Goal: Find specific page/section: Find specific page/section

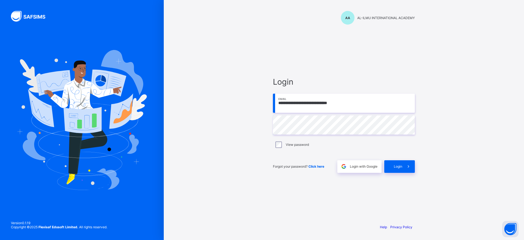
click at [400, 166] on span "Login" at bounding box center [398, 166] width 8 height 4
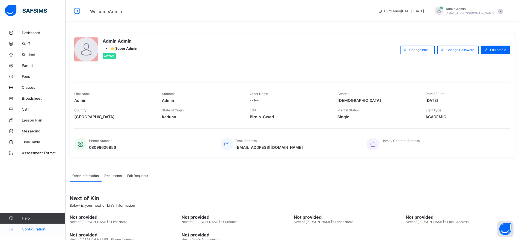
click at [36, 230] on span "Configuration" at bounding box center [43, 229] width 43 height 4
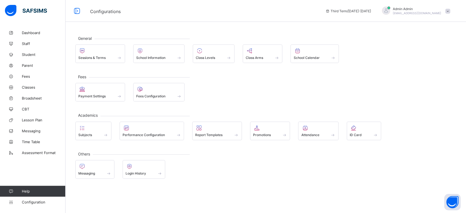
drag, startPoint x: 500, startPoint y: 1, endPoint x: 316, endPoint y: 99, distance: 208.6
click at [316, 99] on div "Payment Settings Fees Configuration" at bounding box center [265, 92] width 381 height 19
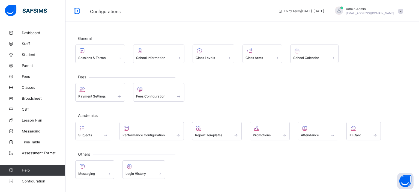
drag, startPoint x: 373, startPoint y: 2, endPoint x: 305, endPoint y: 102, distance: 121.4
click at [305, 102] on div "General Sessions & Terms School Information Class Levels Class Arms School Cale…" at bounding box center [242, 107] width 354 height 160
click at [25, 77] on span "Fees" at bounding box center [44, 76] width 44 height 4
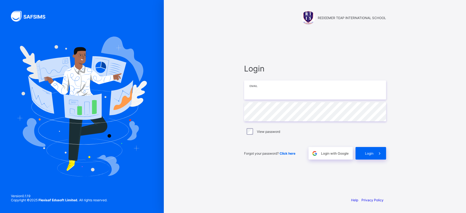
type input "**********"
click at [288, 89] on input "**********" at bounding box center [315, 89] width 142 height 19
click at [370, 154] on span "Login" at bounding box center [369, 153] width 8 height 4
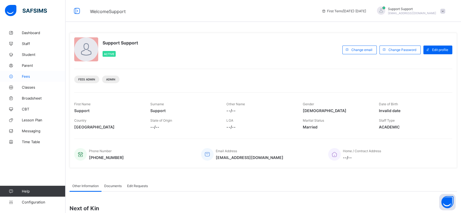
click at [28, 75] on span "Fees" at bounding box center [44, 76] width 44 height 4
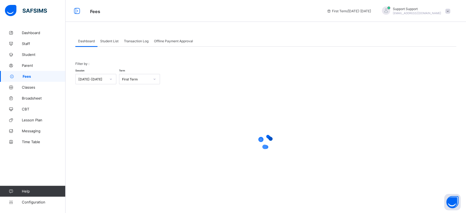
click at [109, 44] on div "Student List" at bounding box center [109, 40] width 24 height 11
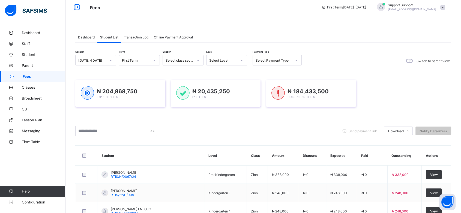
scroll to position [4, 0]
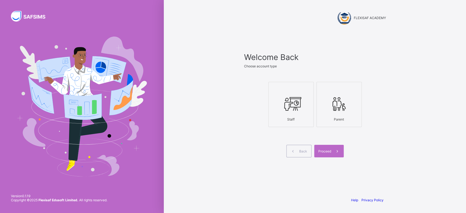
click at [297, 111] on icon at bounding box center [290, 104] width 19 height 16
click at [326, 150] on span "Proceed" at bounding box center [324, 151] width 13 height 4
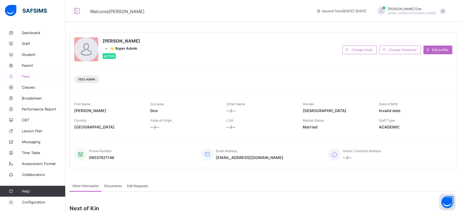
click at [26, 76] on span "Fees" at bounding box center [44, 76] width 44 height 4
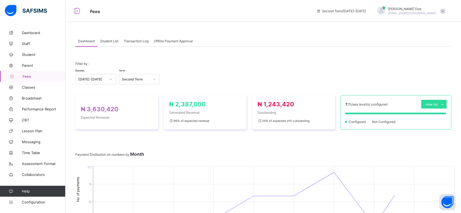
click at [109, 42] on span "Student List" at bounding box center [109, 41] width 18 height 4
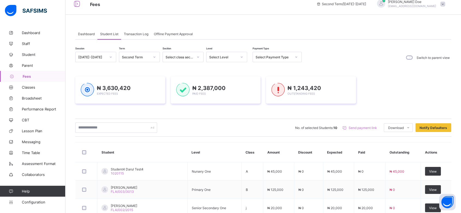
scroll to position [7, 0]
